Goal: Transaction & Acquisition: Purchase product/service

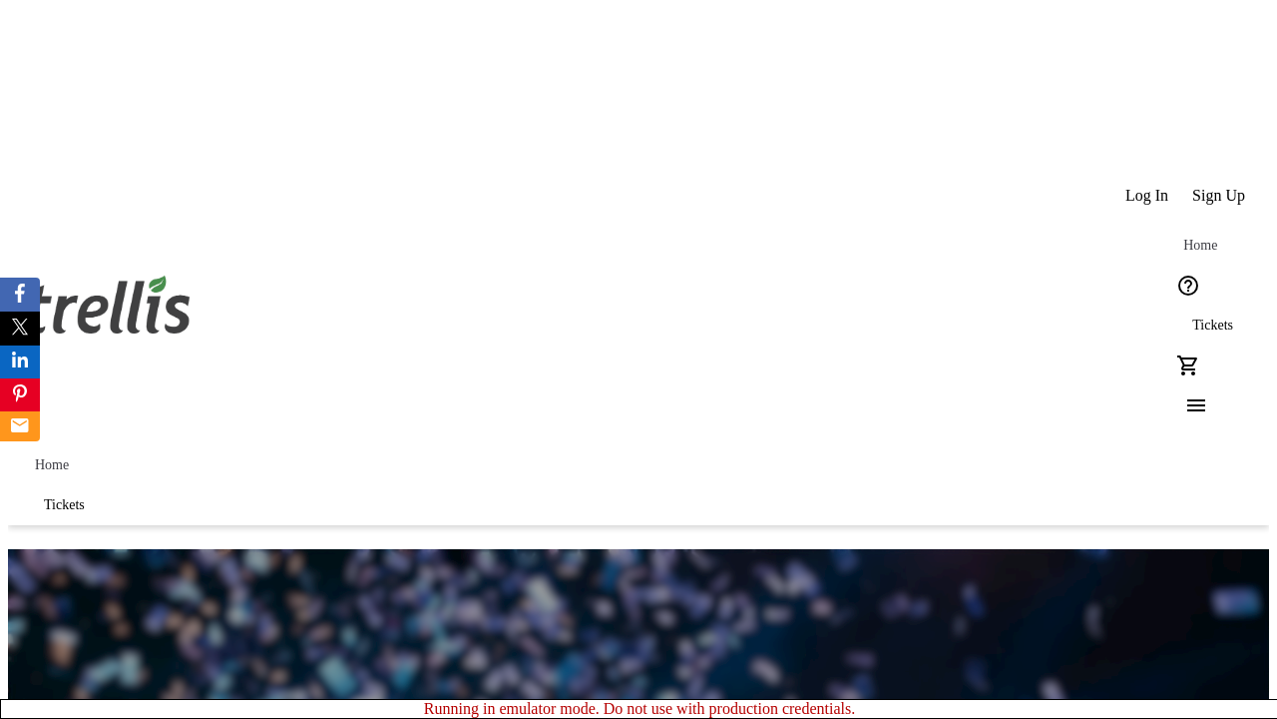
click at [1220, 187] on span "Sign Up" at bounding box center [1219, 196] width 53 height 18
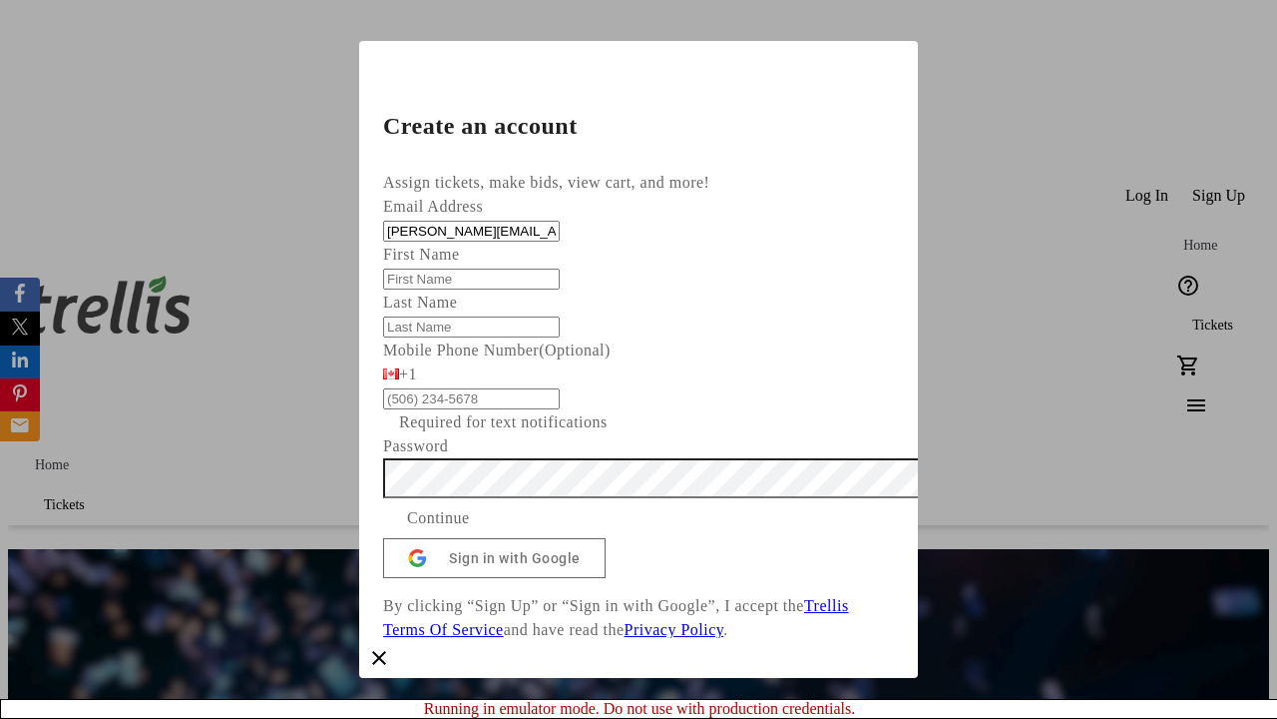
type input "[PERSON_NAME][EMAIL_ADDRESS][DOMAIN_NAME]"
type input "[PERSON_NAME]"
click at [470, 530] on span "Continue" at bounding box center [438, 518] width 63 height 24
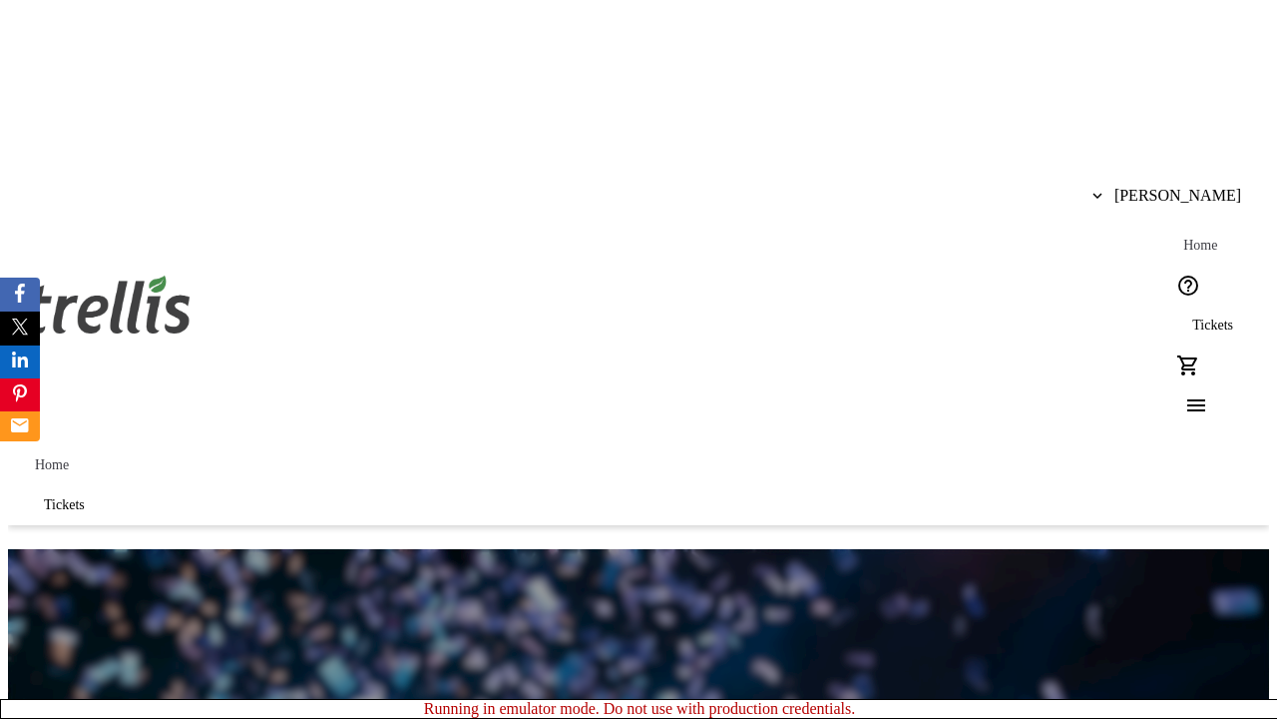
click at [1193, 317] on span "Tickets" at bounding box center [1213, 325] width 41 height 16
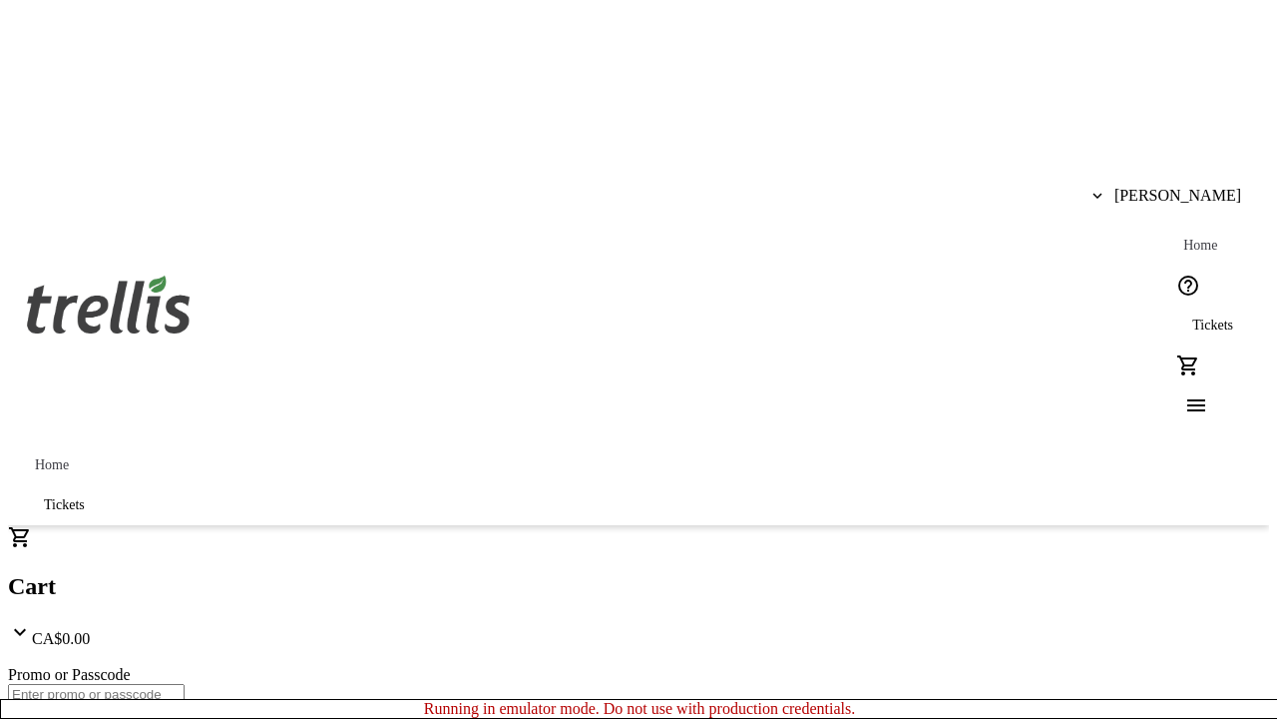
type input "1"
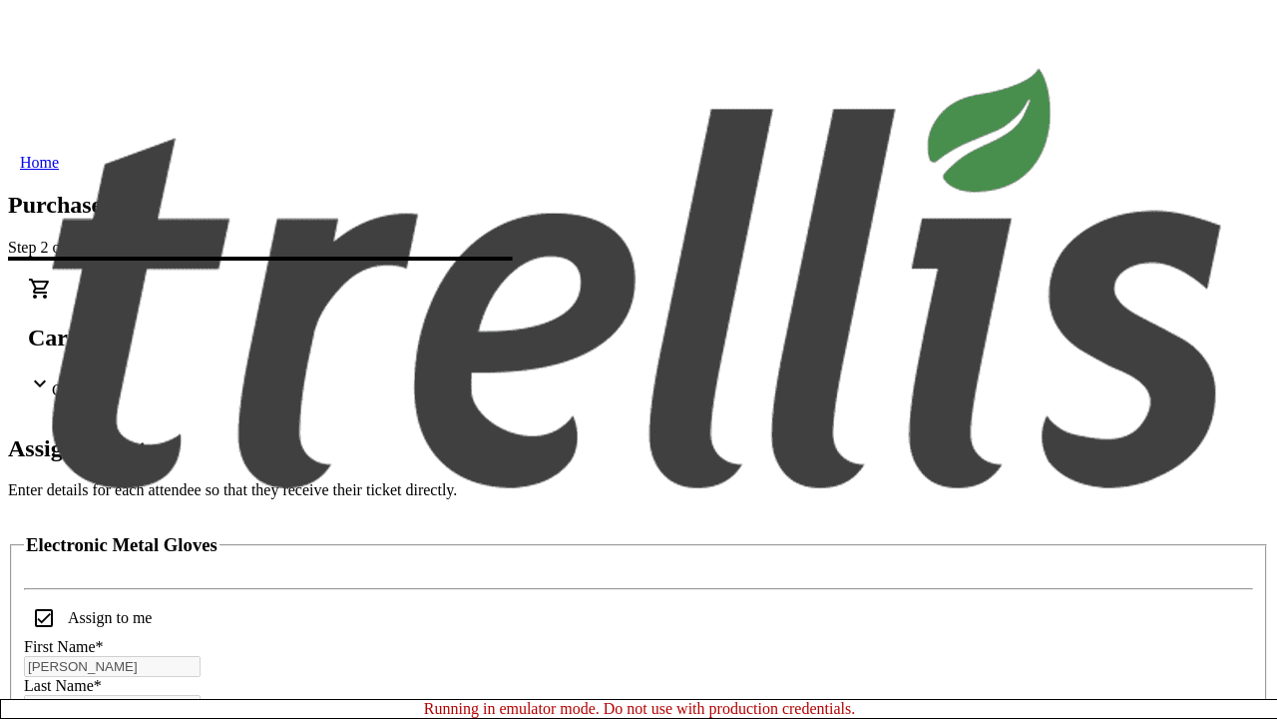
scroll to position [121, 0]
